Goal: Information Seeking & Learning: Learn about a topic

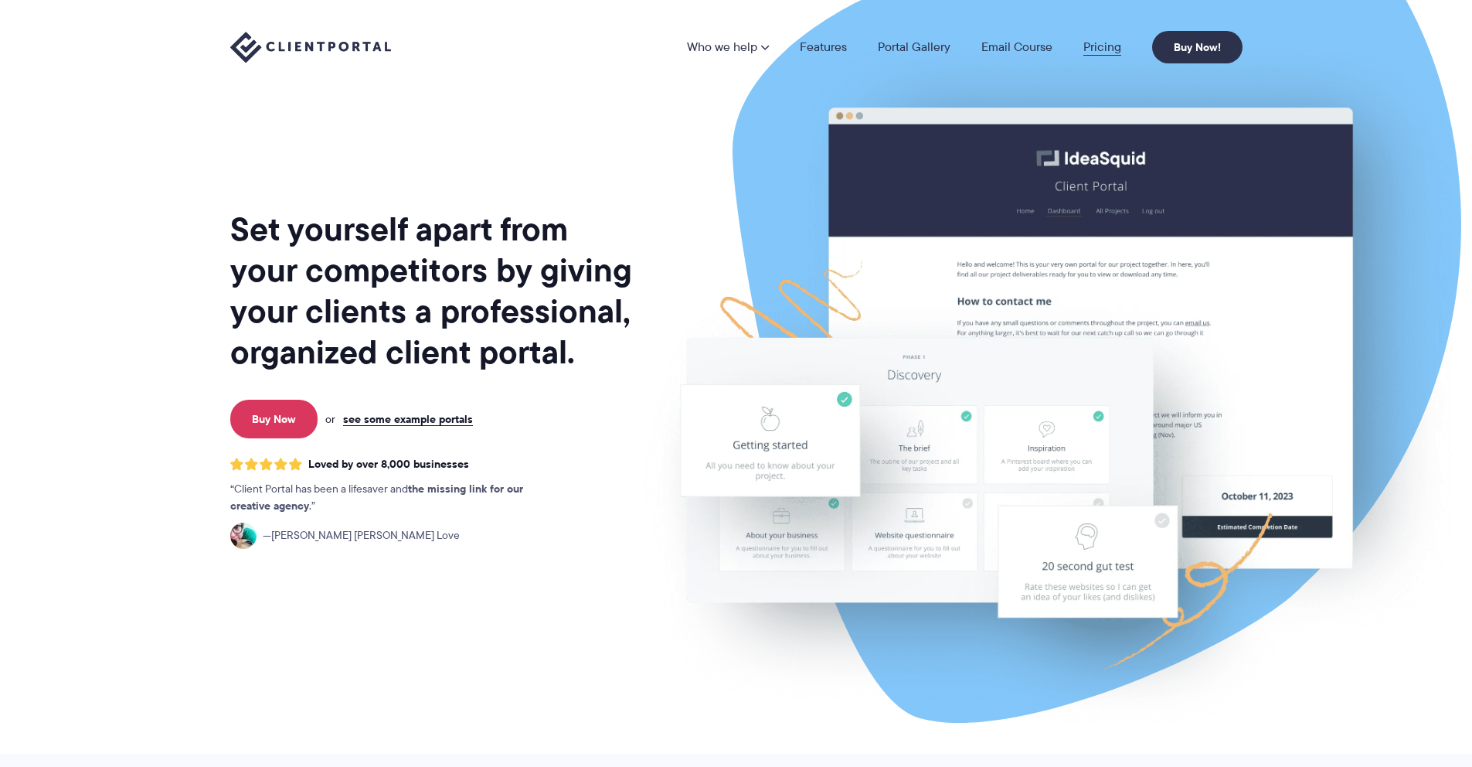
click at [1097, 41] on link "Pricing" at bounding box center [1102, 47] width 38 height 12
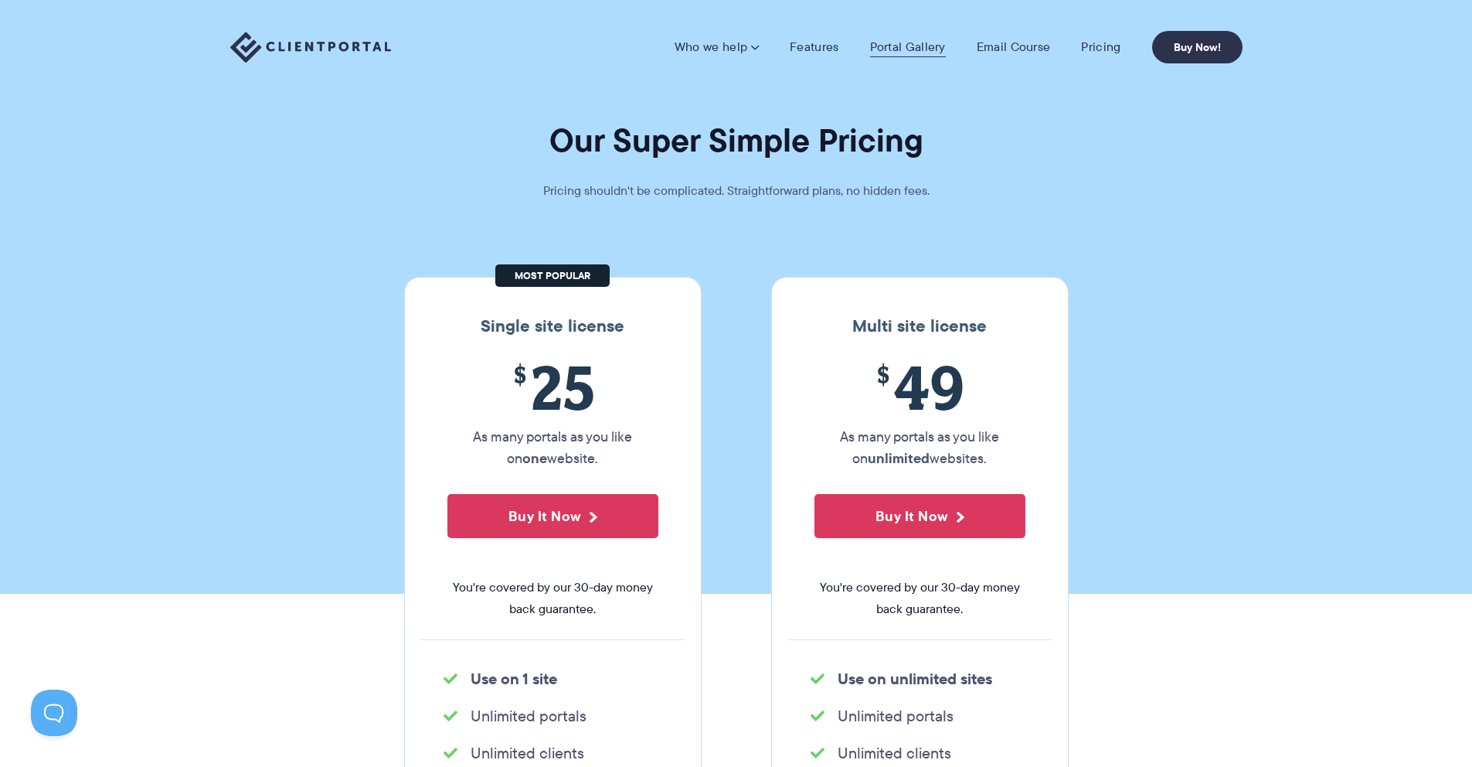
click at [910, 52] on link "Portal Gallery" at bounding box center [908, 46] width 76 height 15
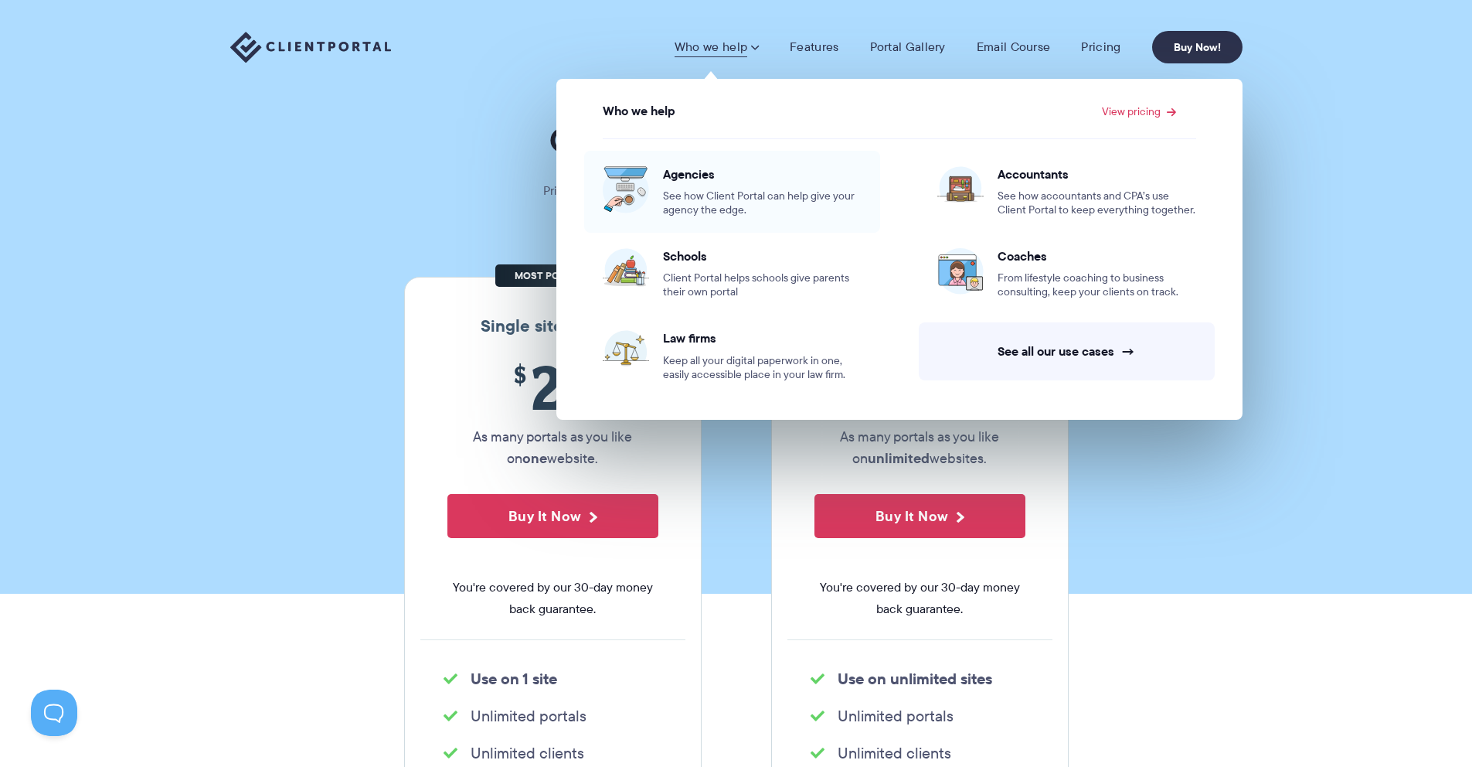
click at [712, 159] on link "Agencies See how Client Portal can help give your agency the edge." at bounding box center [732, 192] width 296 height 82
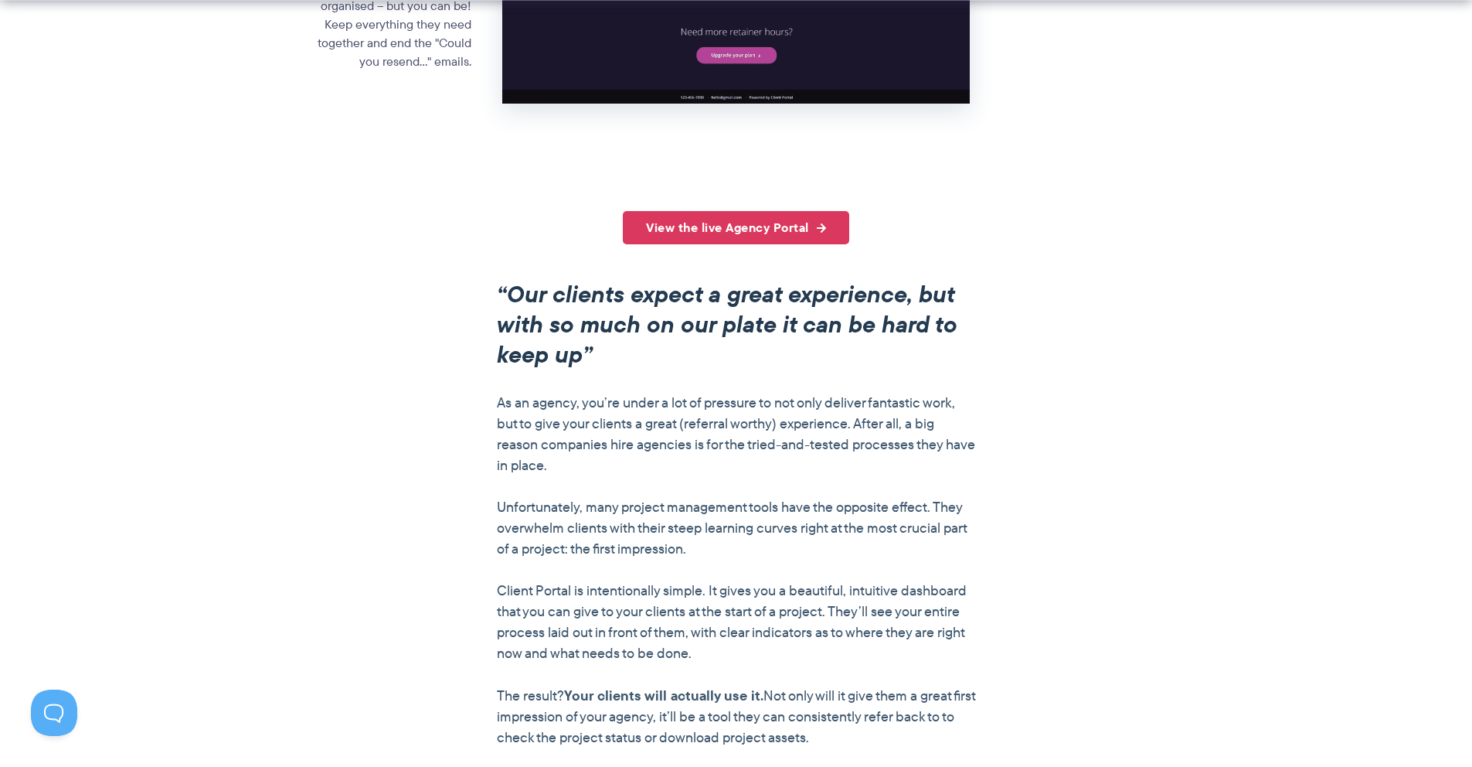
scroll to position [1125, 0]
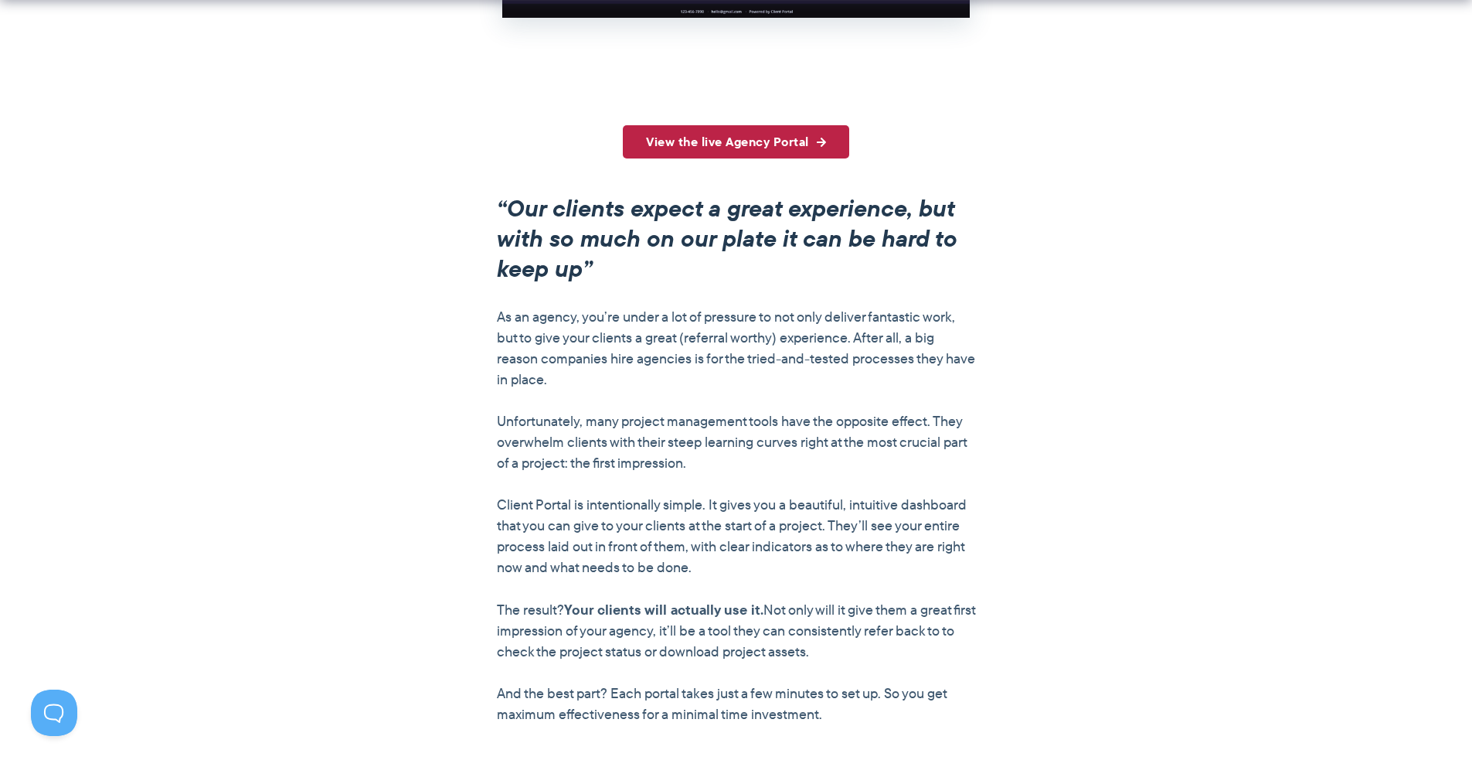
click at [722, 138] on link "View the live Agency Portal" at bounding box center [736, 141] width 226 height 33
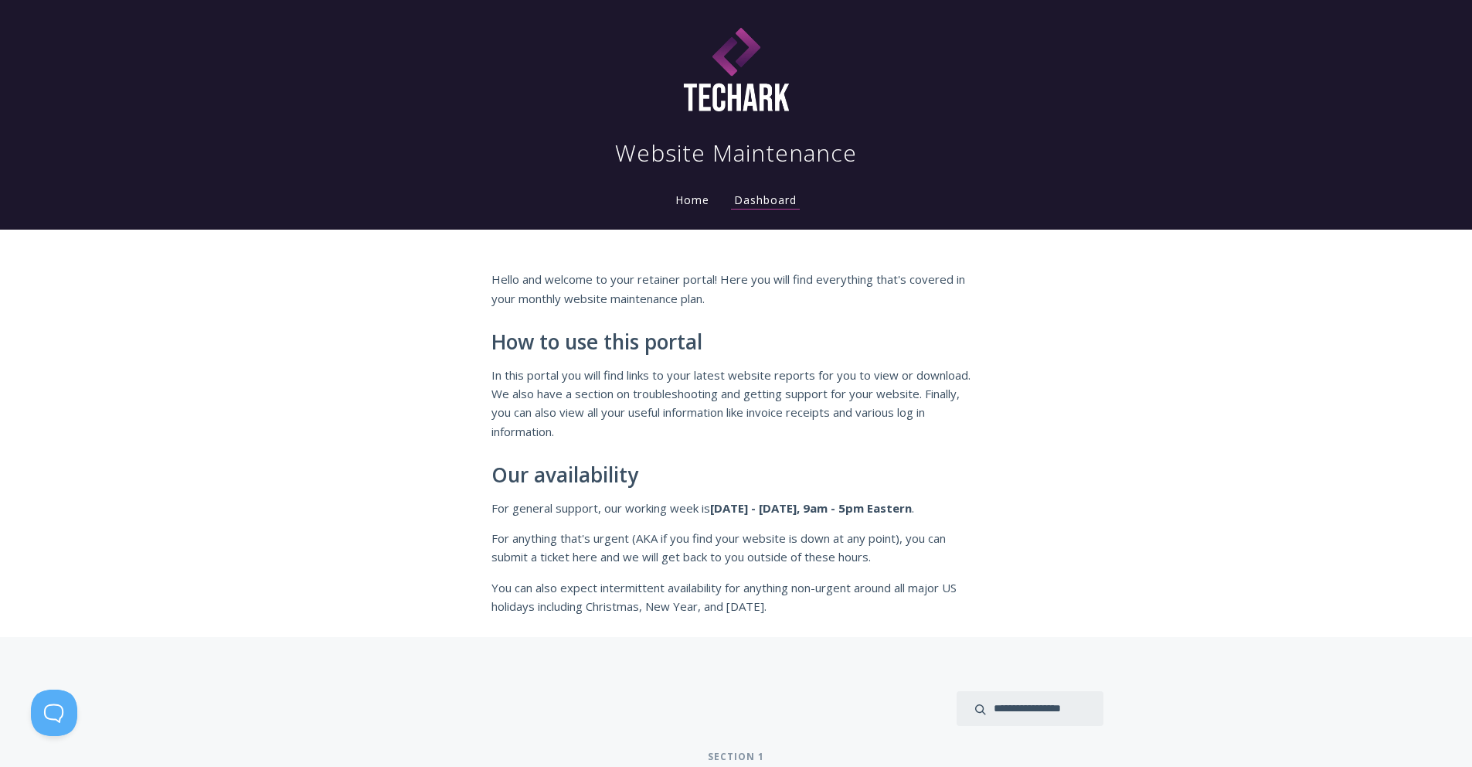
click at [690, 207] on li "Home" at bounding box center [692, 195] width 59 height 31
click at [699, 200] on link "Home" at bounding box center [692, 199] width 40 height 15
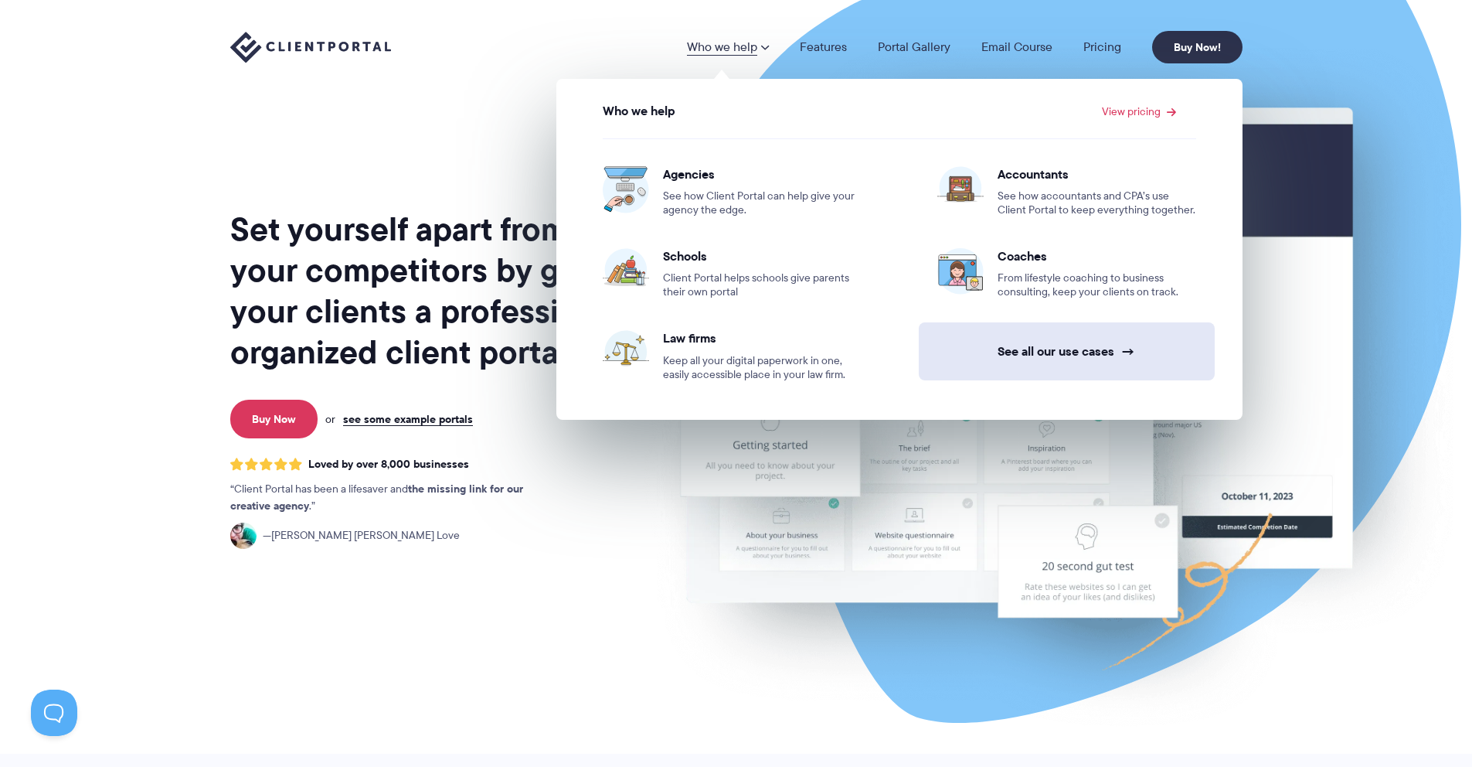
click at [1081, 365] on link "See all our use cases →" at bounding box center [1067, 351] width 296 height 58
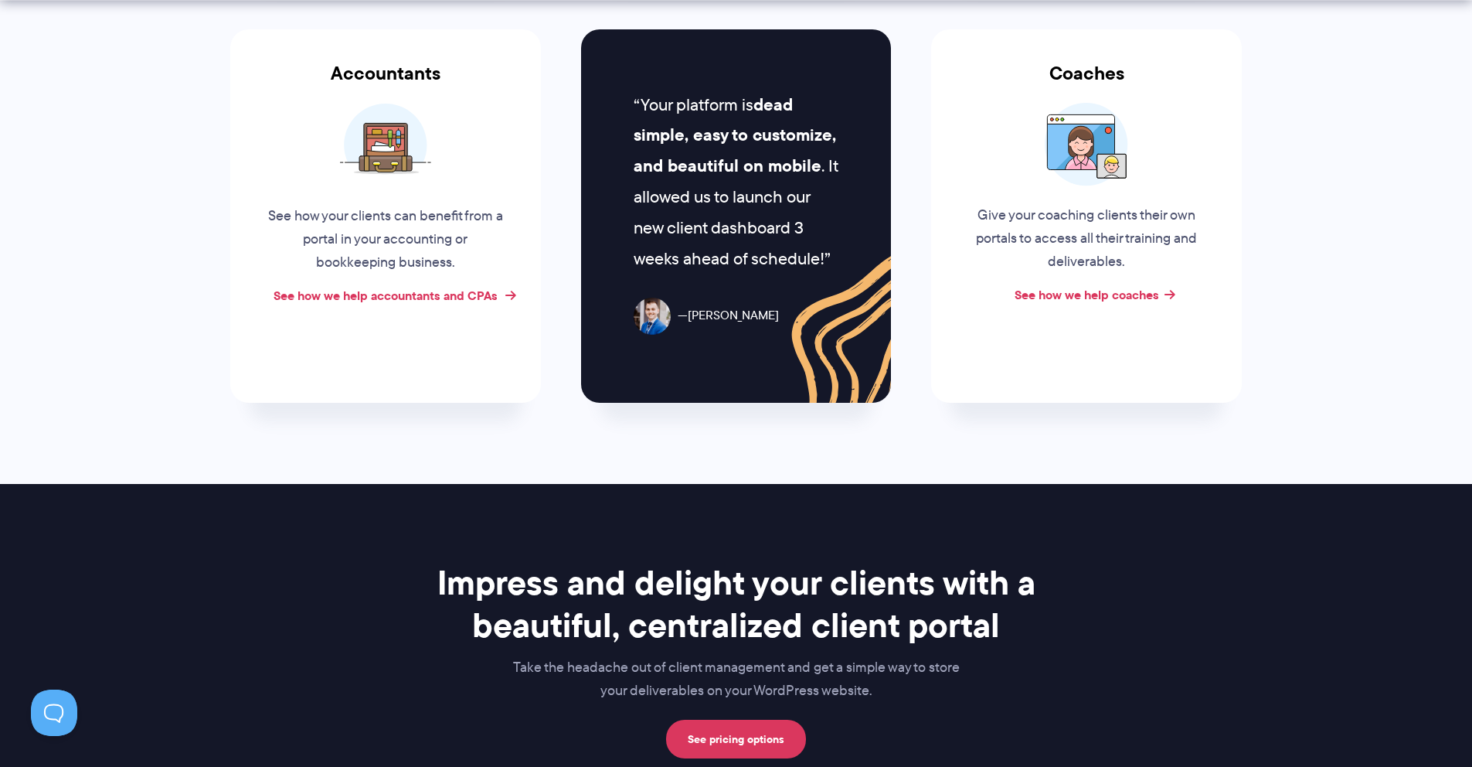
click at [421, 297] on link "See how we help accountants and CPAs" at bounding box center [386, 295] width 224 height 19
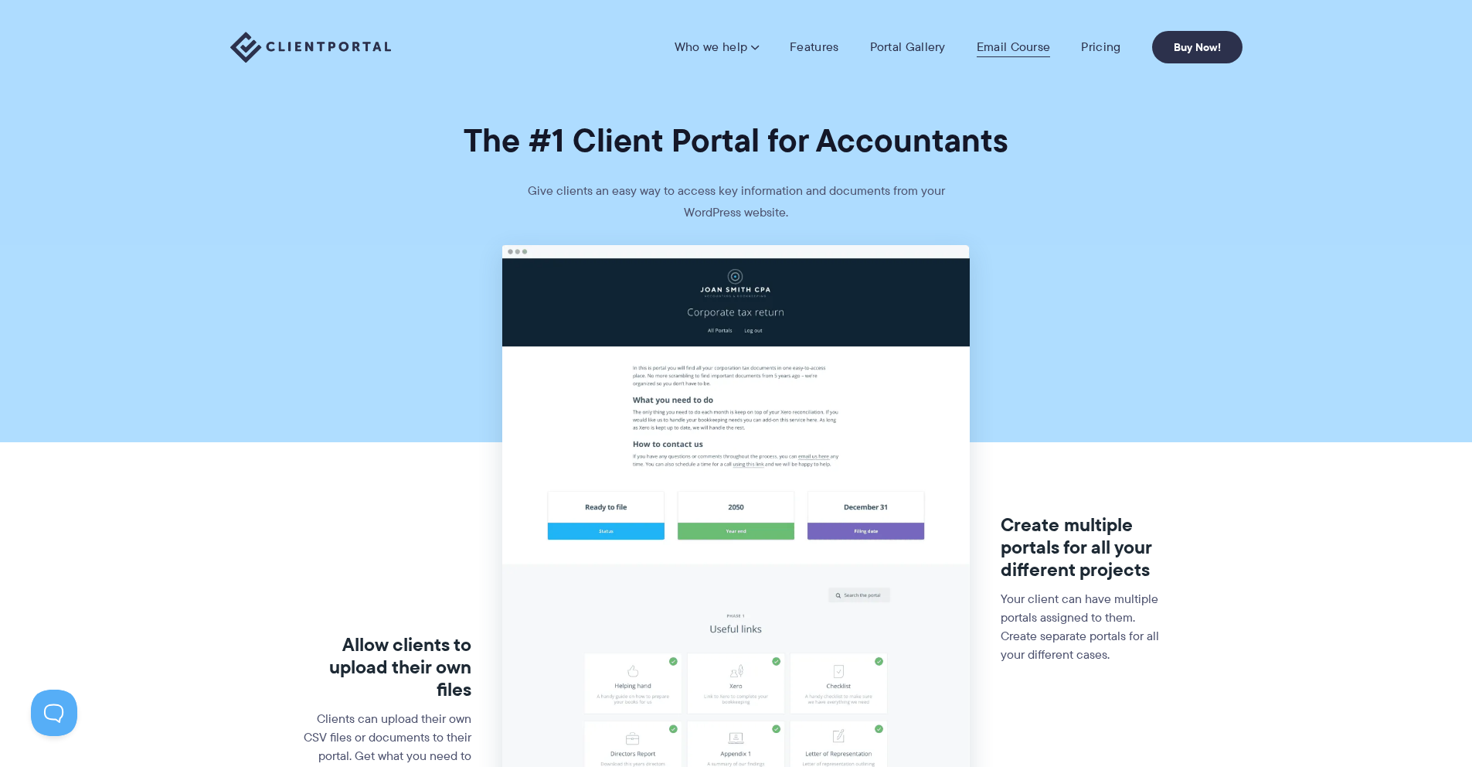
click at [1008, 47] on link "Email Course" at bounding box center [1014, 46] width 74 height 15
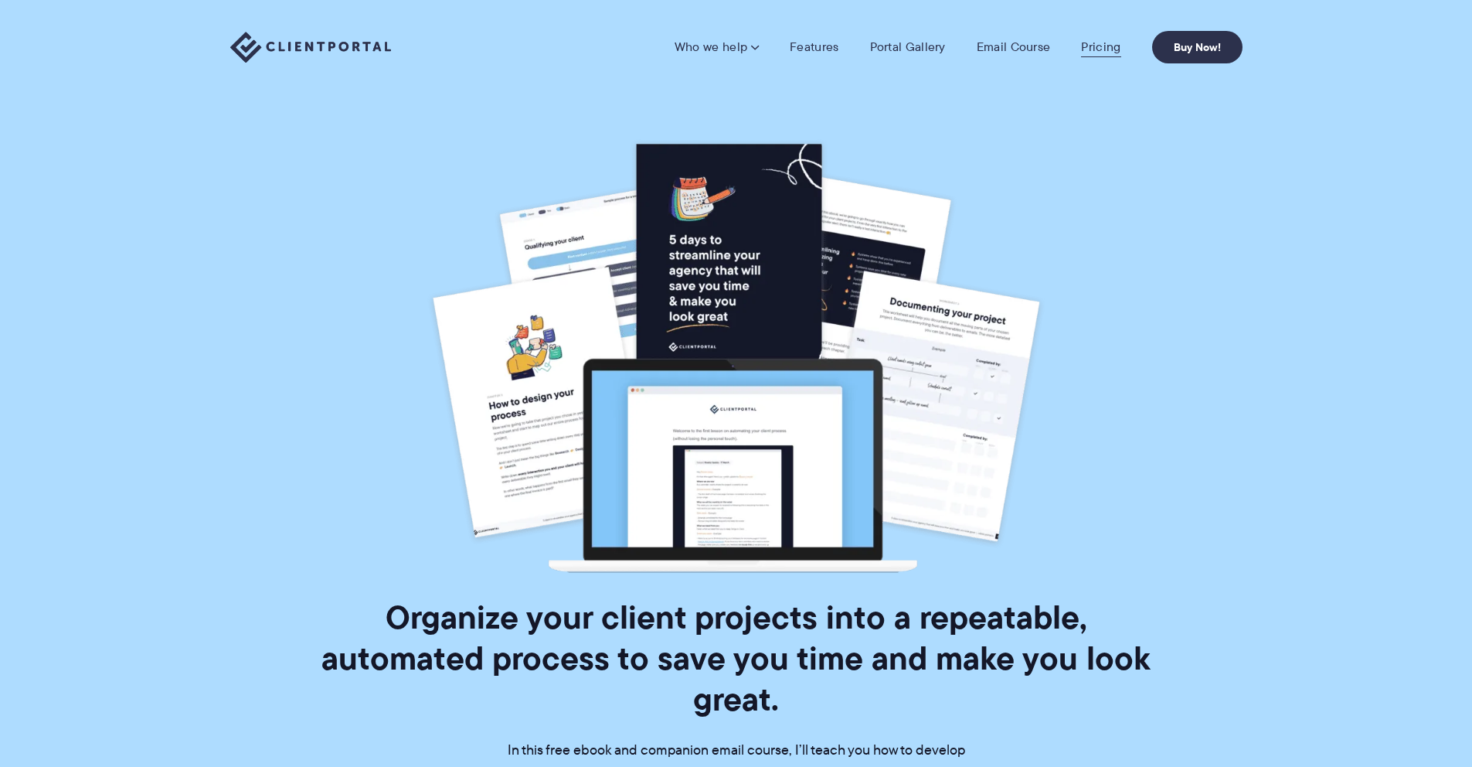
click at [1093, 42] on link "Pricing" at bounding box center [1100, 46] width 39 height 15
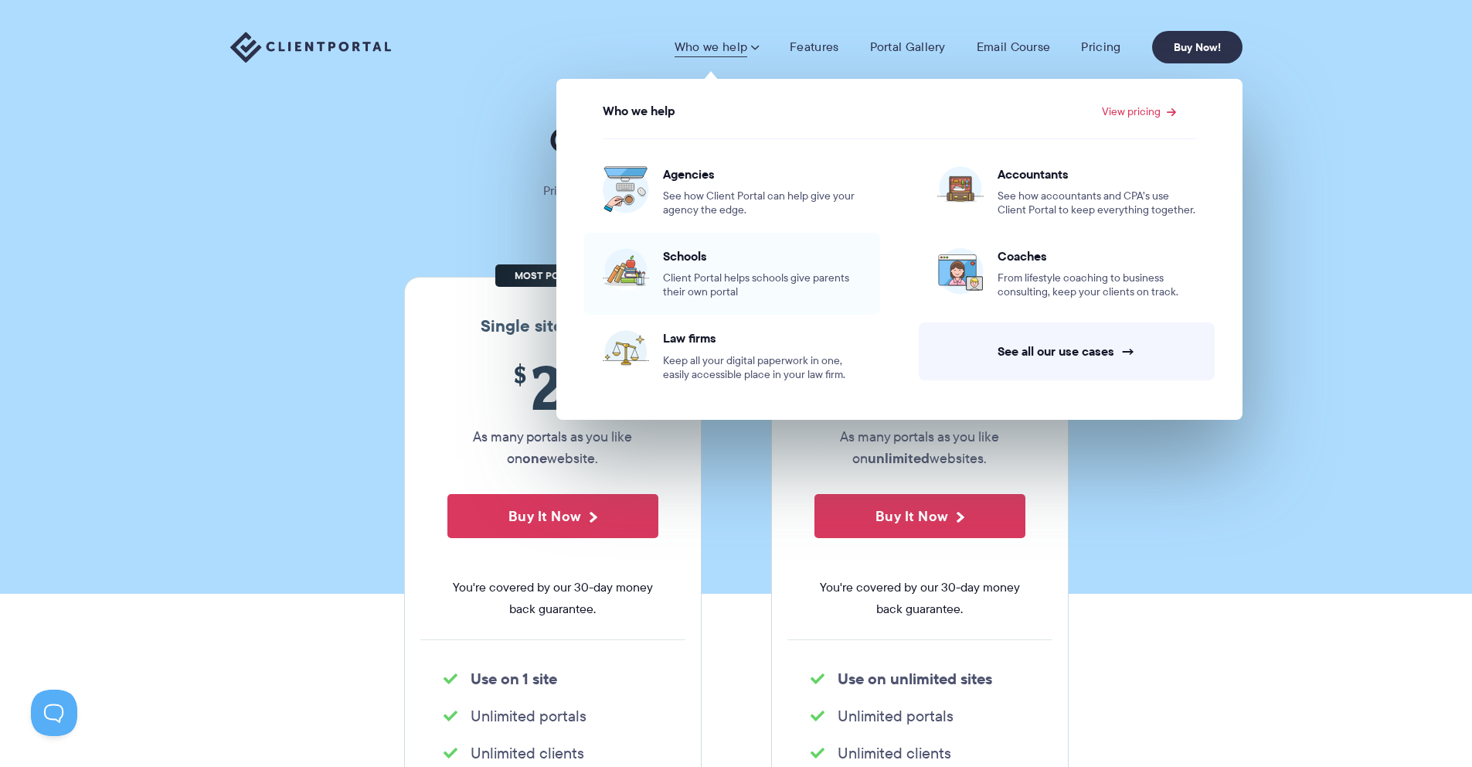
click at [705, 282] on span "Client Portal helps schools give parents their own portal" at bounding box center [762, 285] width 199 height 28
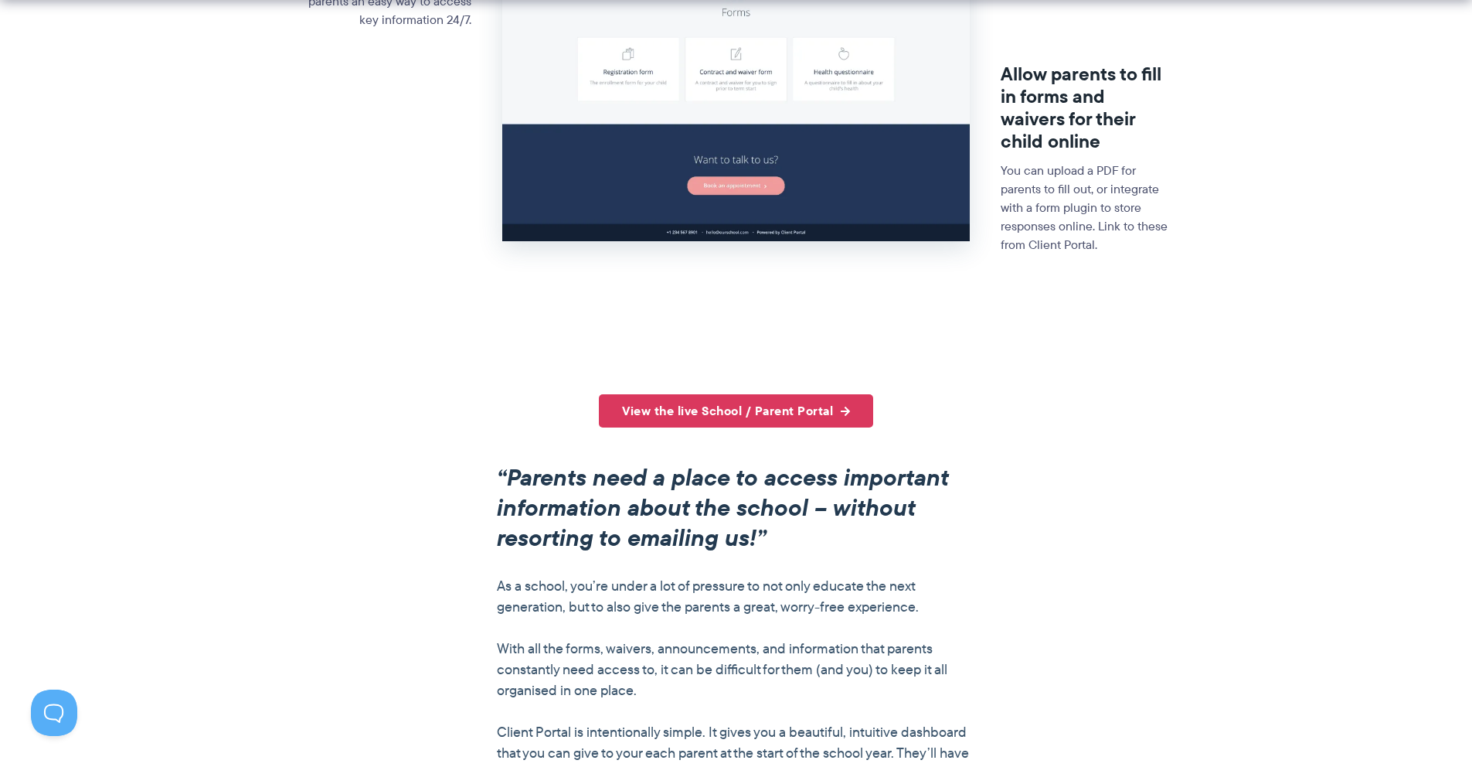
scroll to position [756, 0]
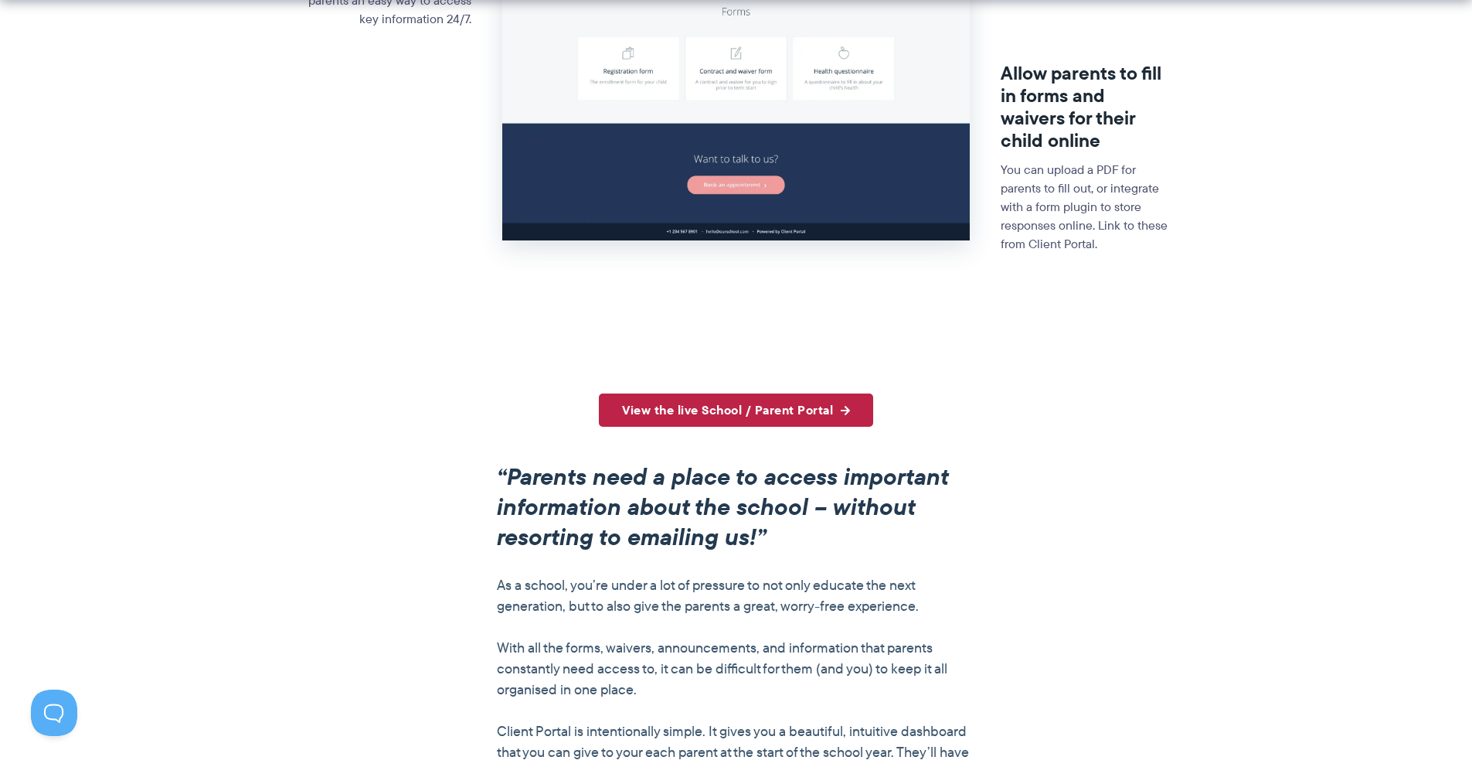
click at [783, 416] on link "View the live School / Parent Portal" at bounding box center [736, 409] width 274 height 33
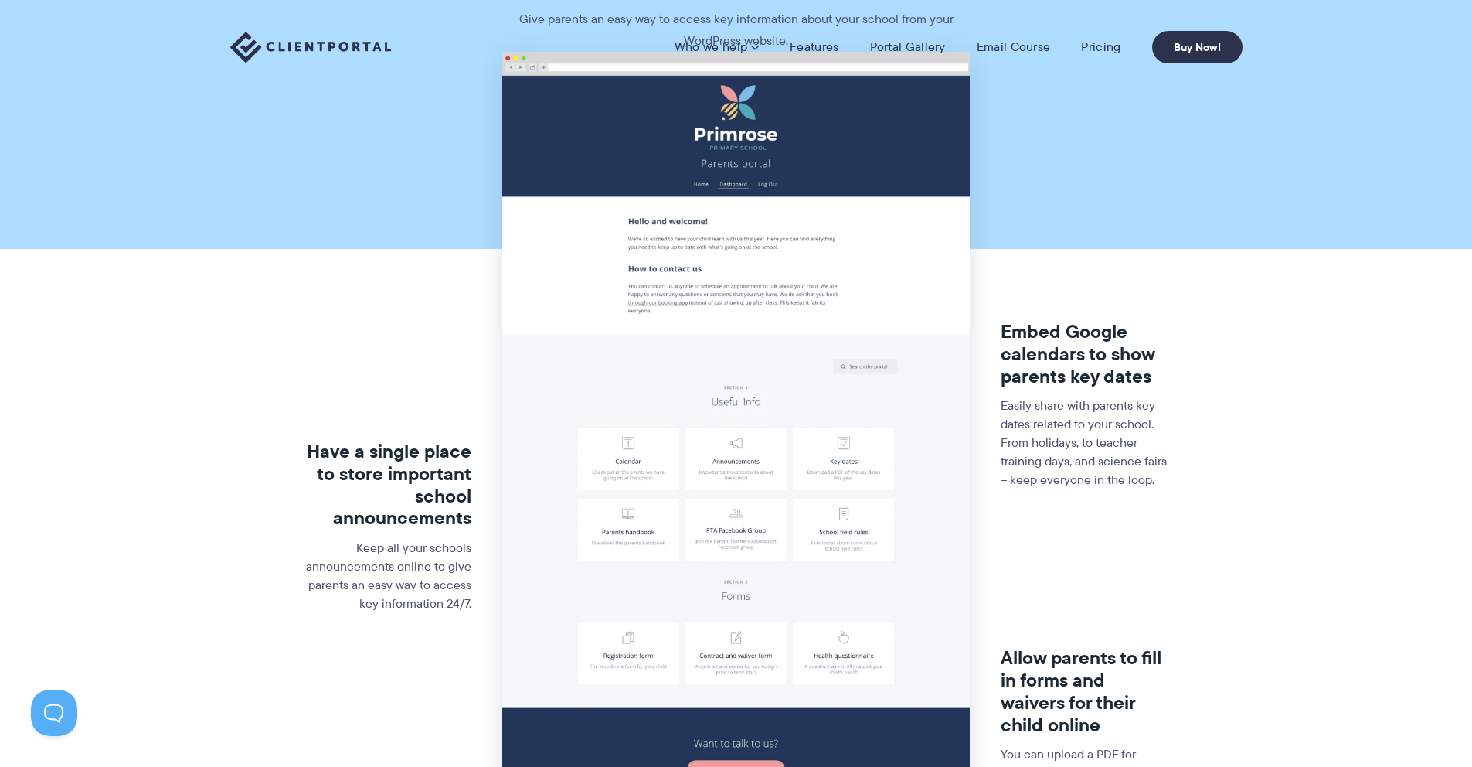
scroll to position [0, 0]
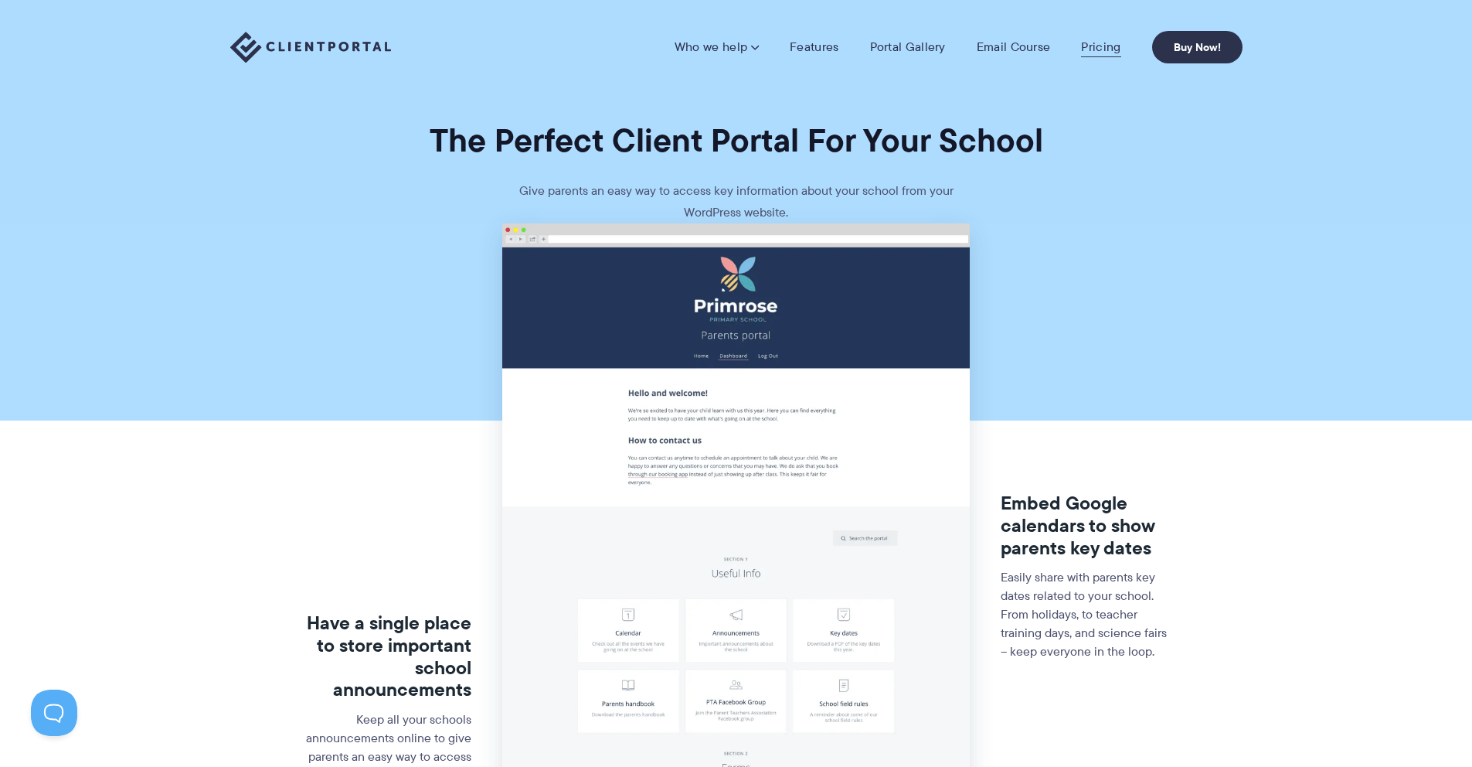
click at [1107, 44] on link "Pricing" at bounding box center [1100, 46] width 39 height 15
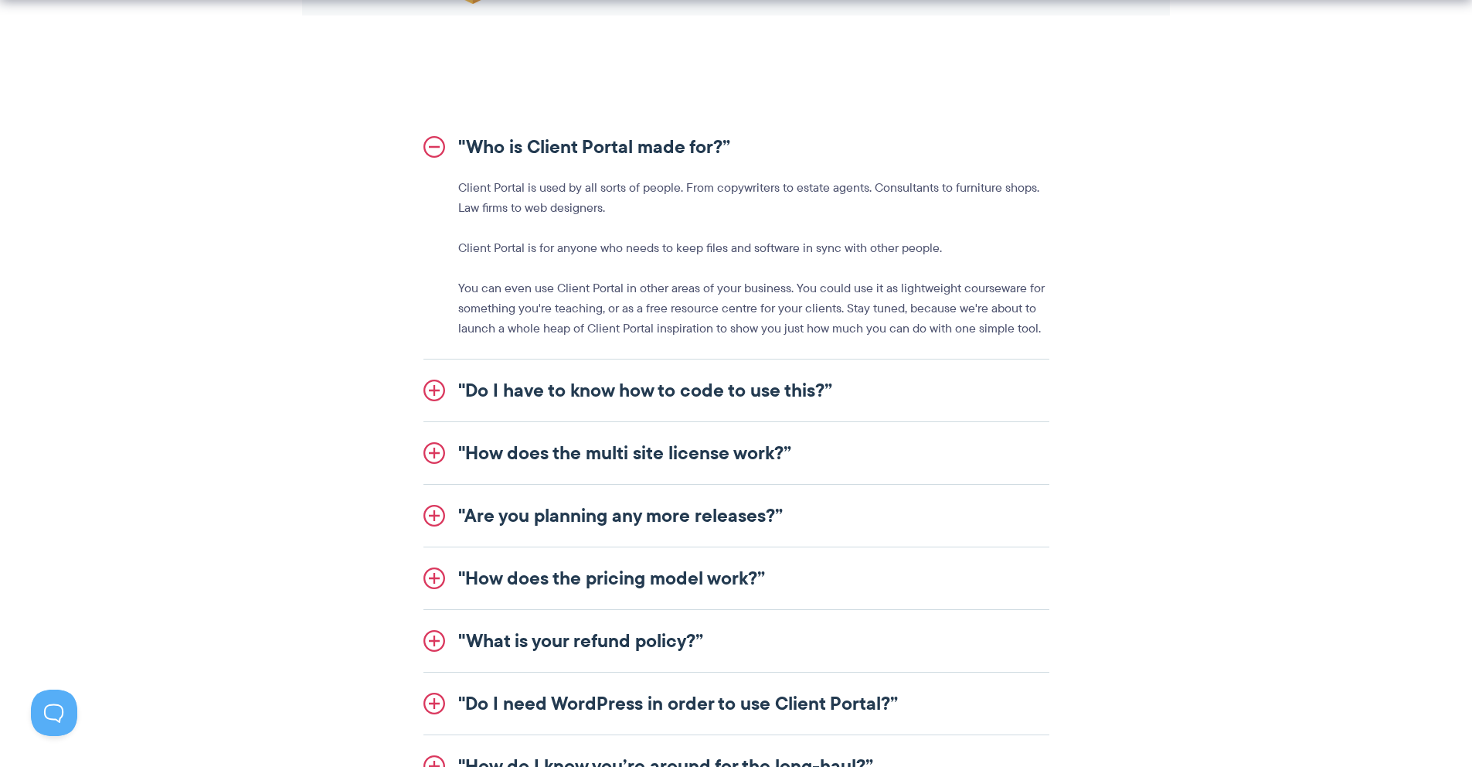
scroll to position [1757, 0]
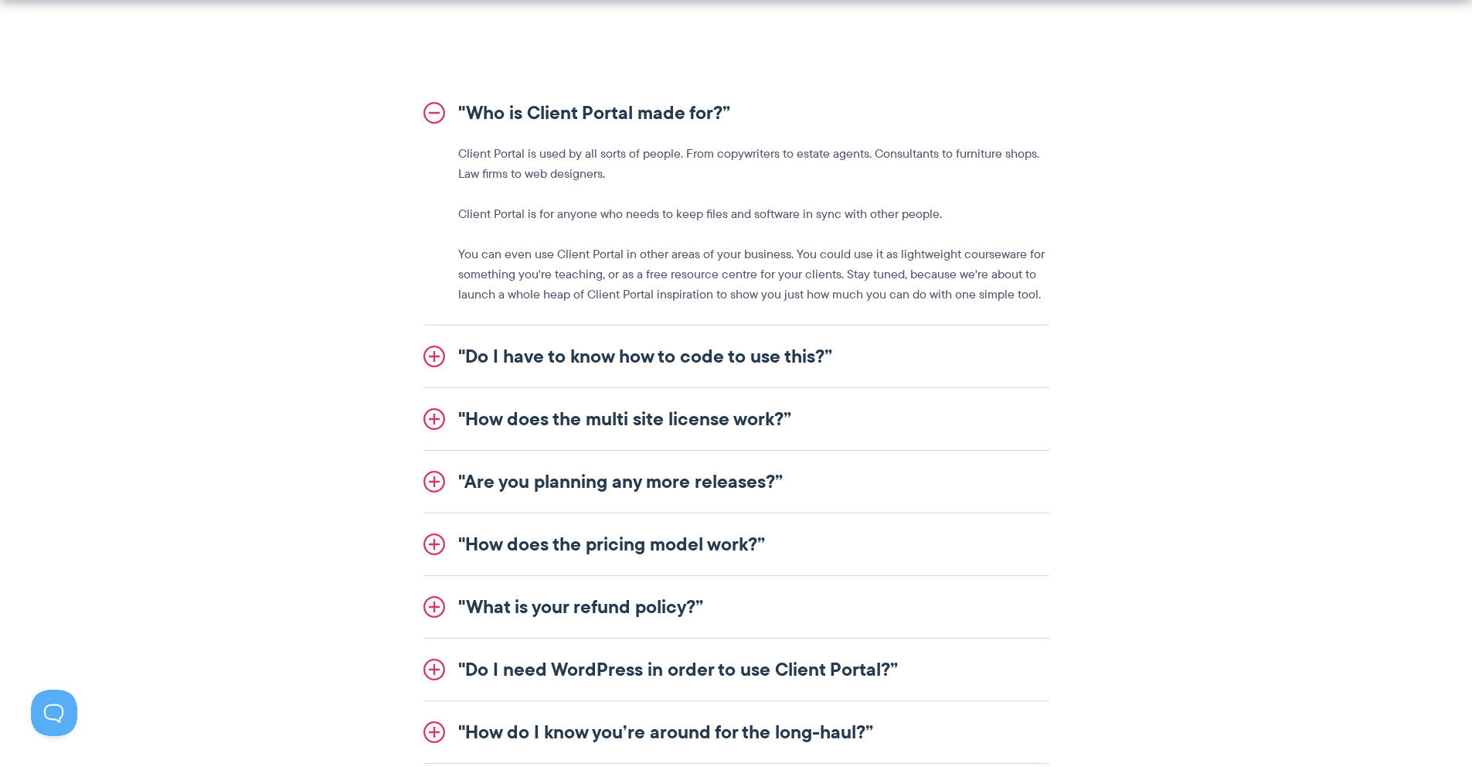
click at [437, 361] on link ""Do I have to know how to code to use this?”" at bounding box center [736, 356] width 626 height 62
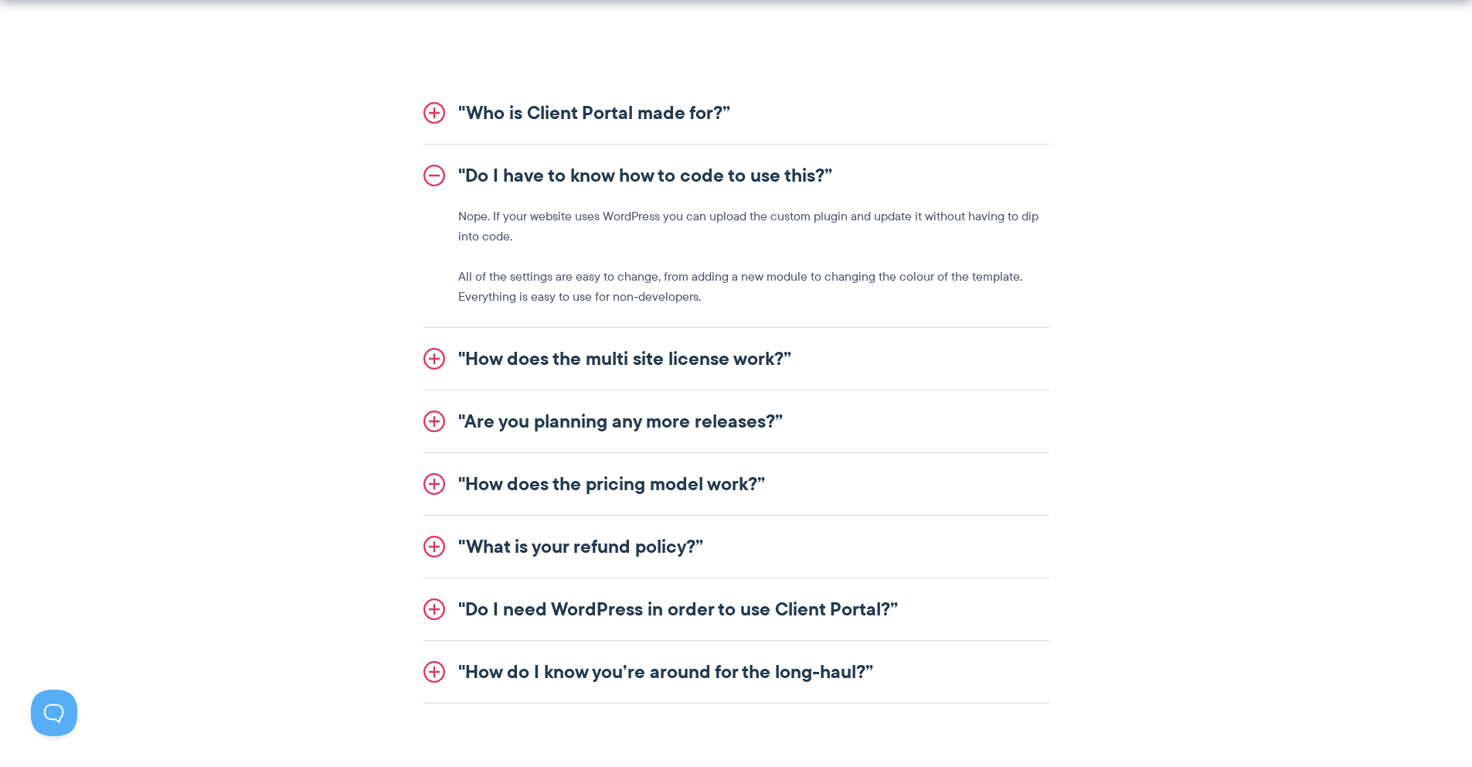
click at [437, 178] on link ""Do I have to know how to code to use this?”" at bounding box center [736, 175] width 626 height 62
click at [432, 483] on link ""How does the pricing model work?”" at bounding box center [736, 484] width 626 height 62
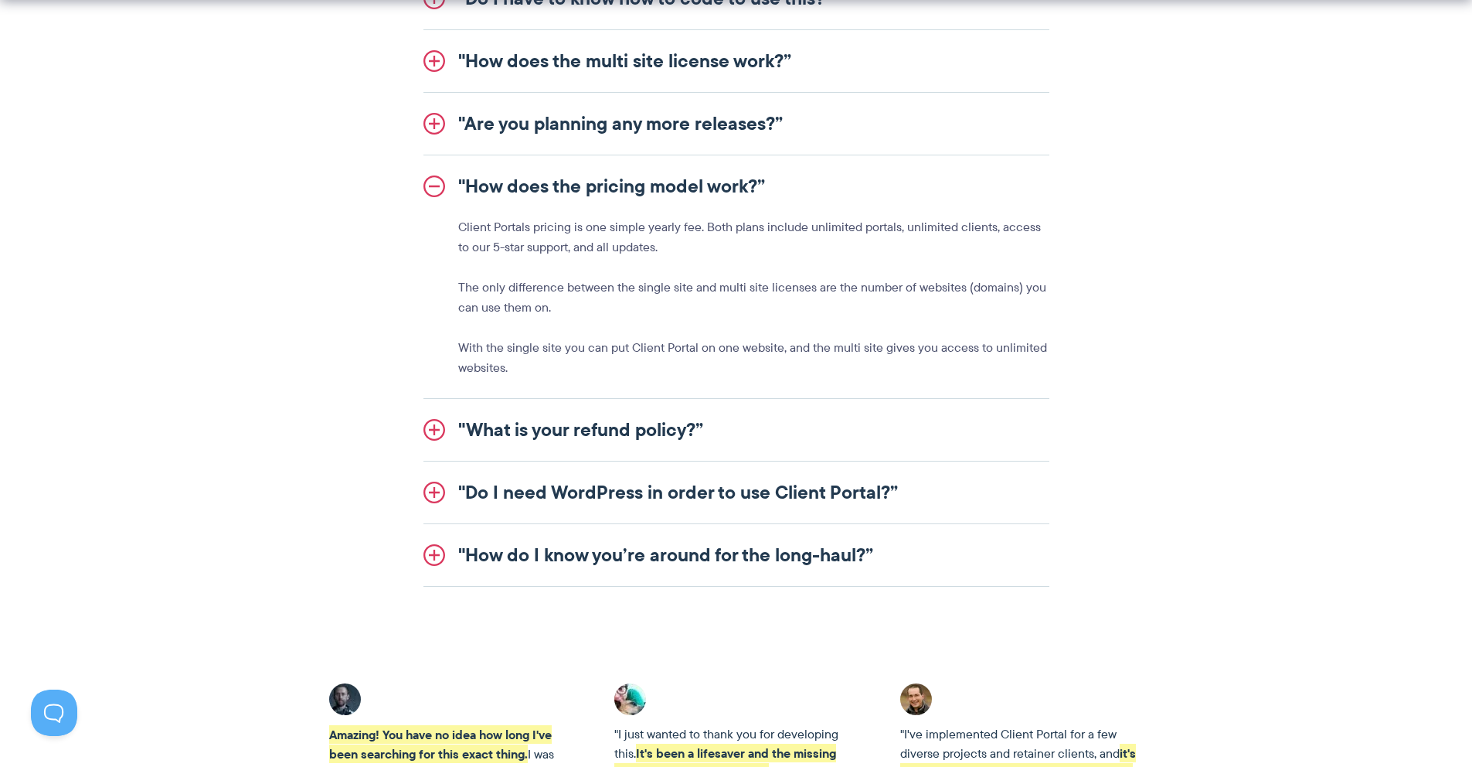
scroll to position [1986, 0]
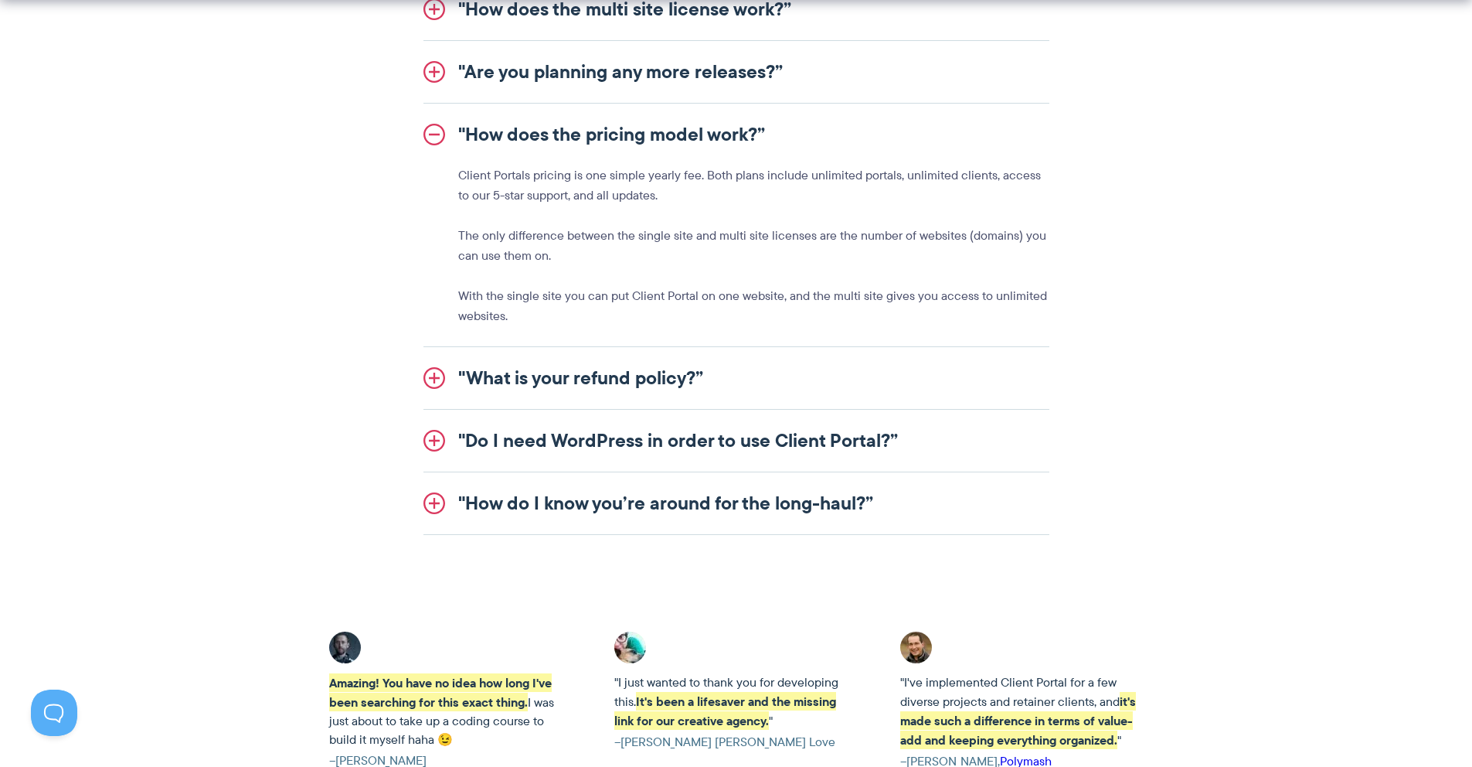
click at [444, 443] on link ""Do I need WordPress in order to use Client Portal?”" at bounding box center [736, 441] width 626 height 62
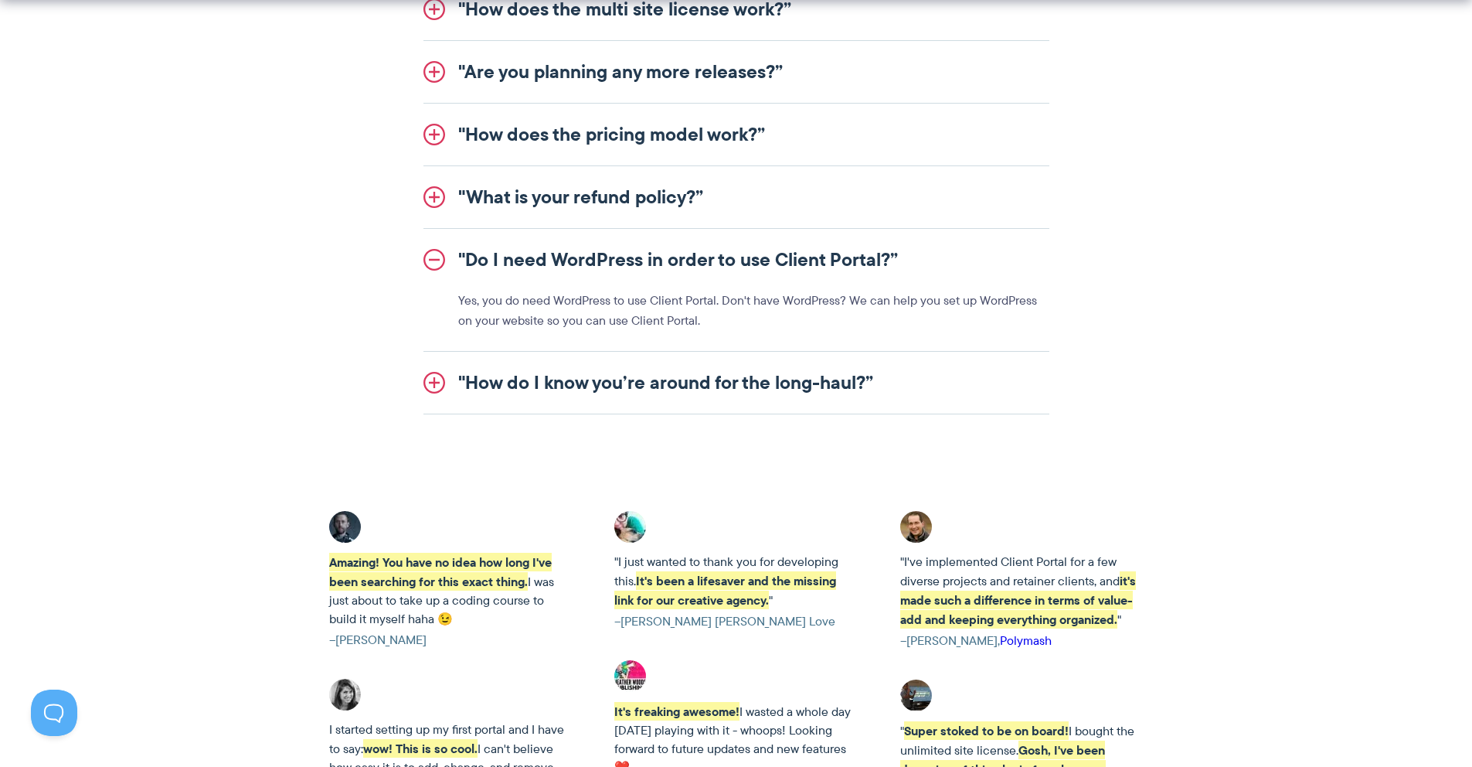
click at [437, 260] on link ""Do I need WordPress in order to use Client Portal?”" at bounding box center [736, 260] width 626 height 62
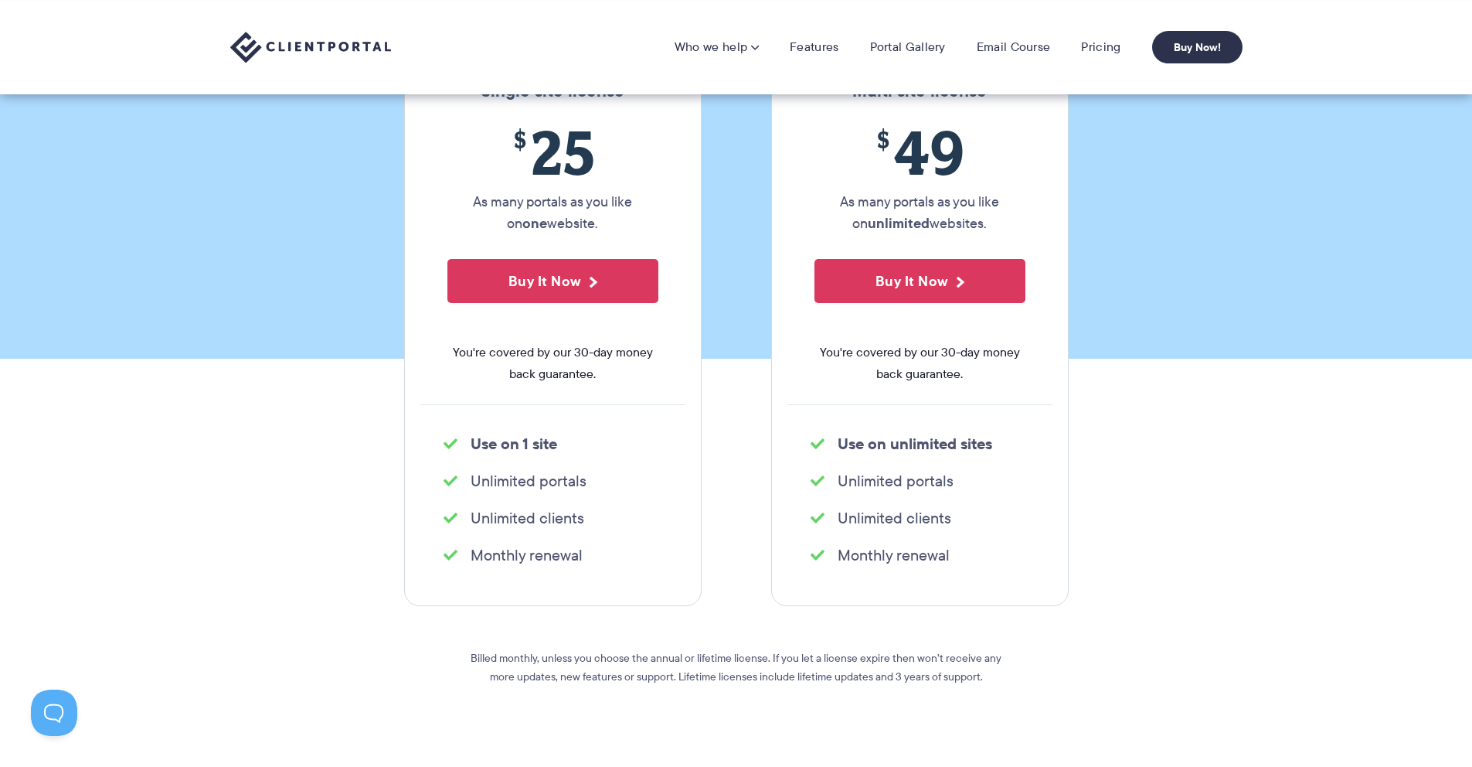
scroll to position [0, 0]
